Goal: Navigation & Orientation: Find specific page/section

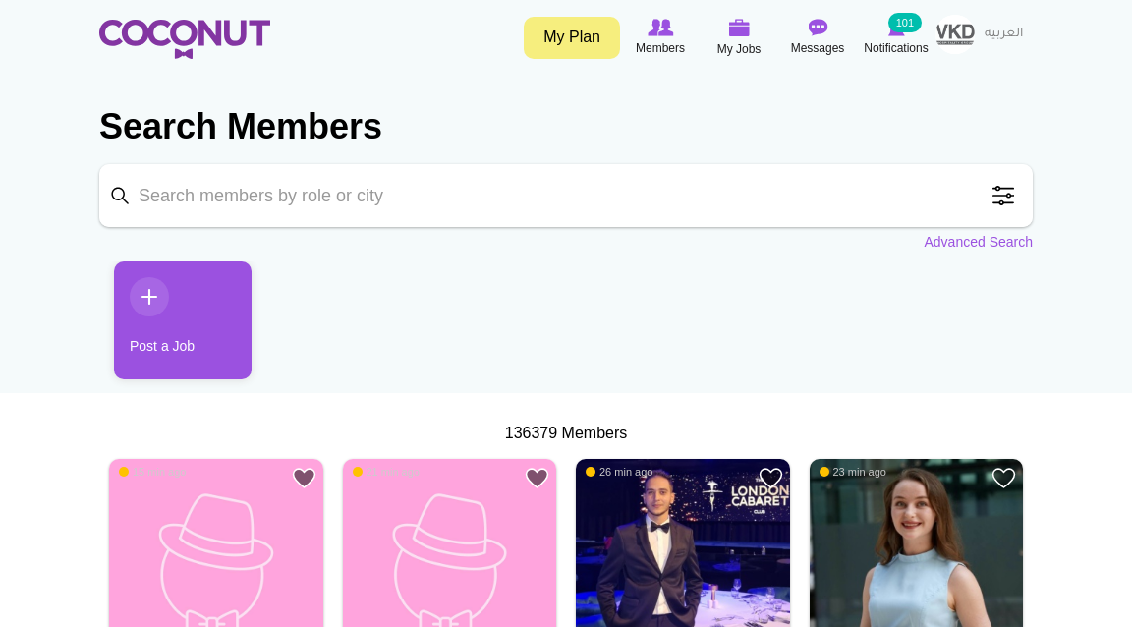
click at [238, 50] on img at bounding box center [184, 39] width 171 height 39
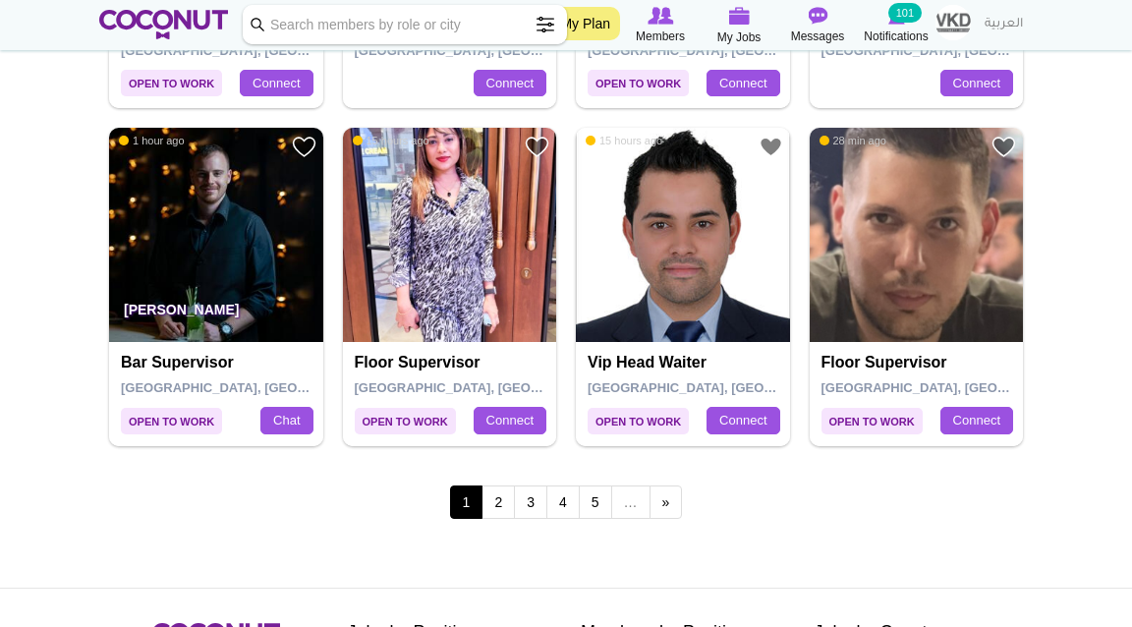
scroll to position [3372, 0]
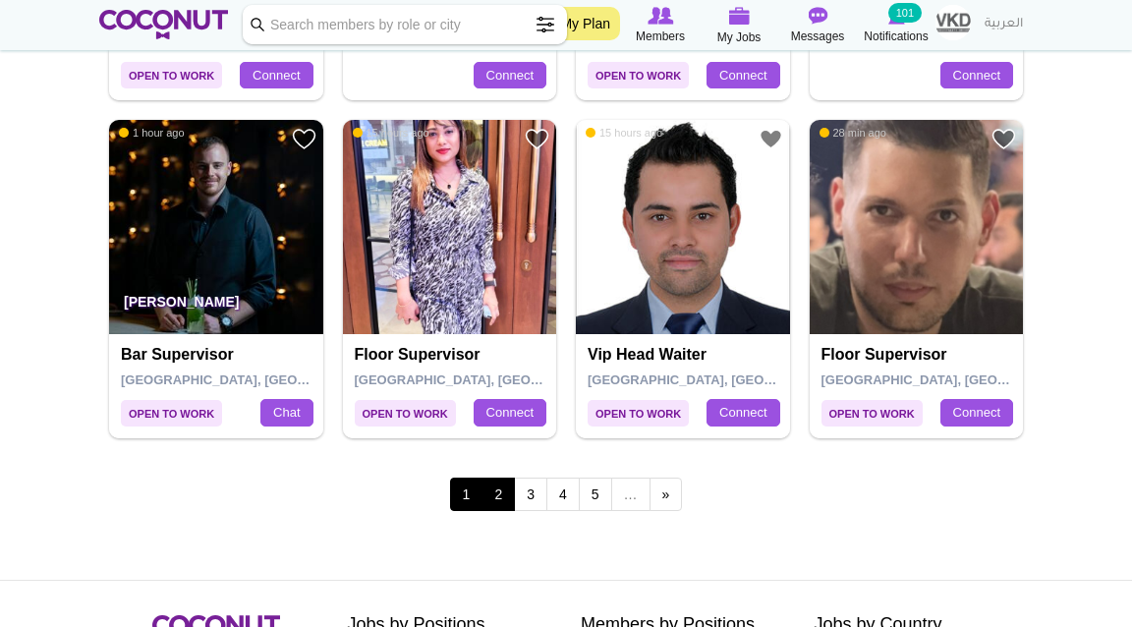
click at [495, 483] on link "2" at bounding box center [498, 494] width 33 height 33
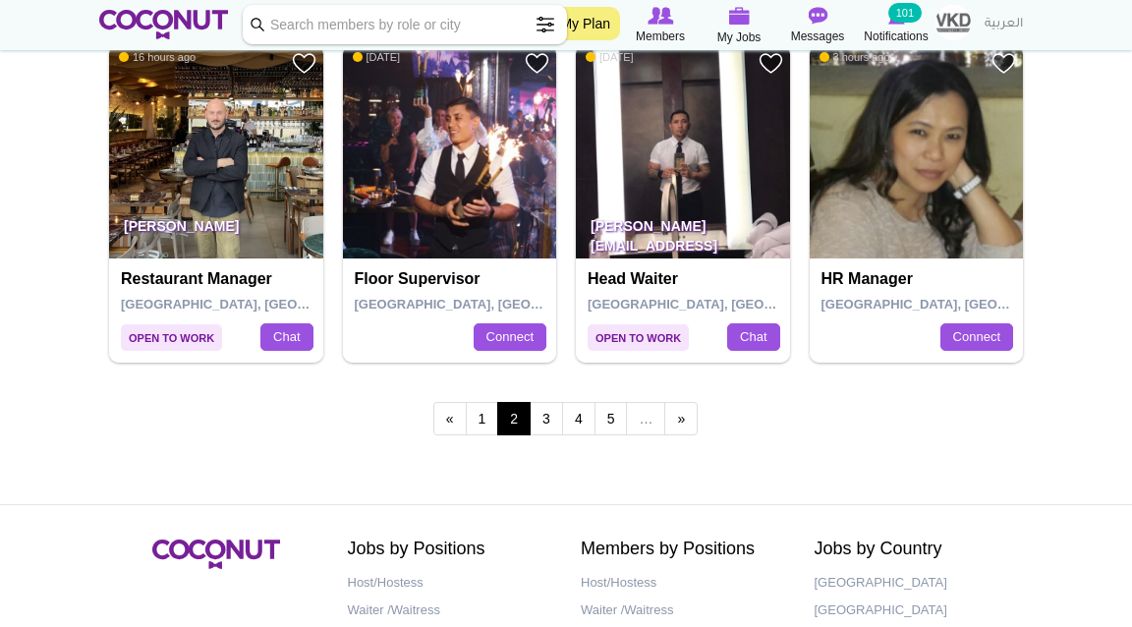
scroll to position [3453, 0]
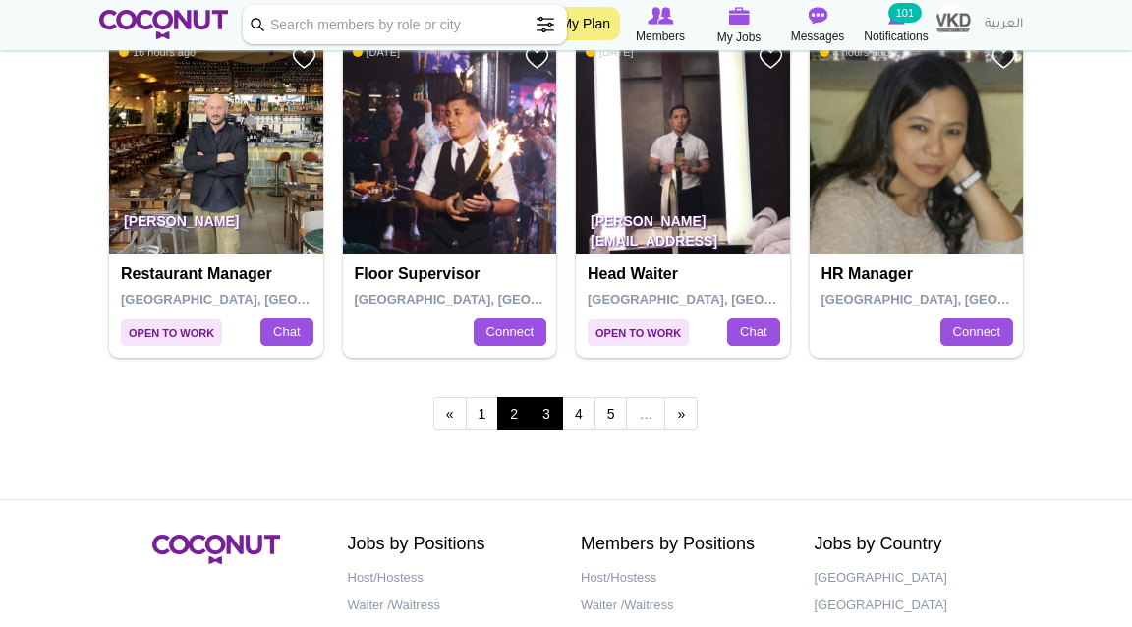
click at [542, 409] on link "3" at bounding box center [546, 413] width 33 height 33
